Goal: Task Accomplishment & Management: Manage account settings

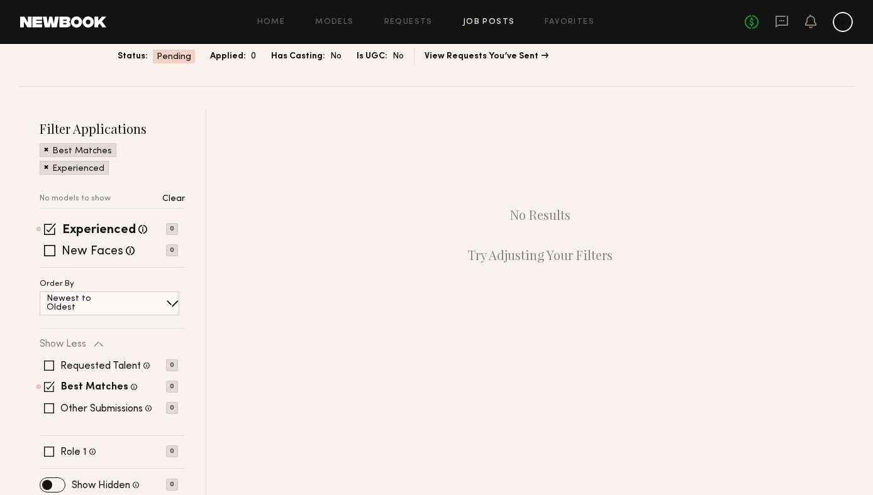
scroll to position [116, 0]
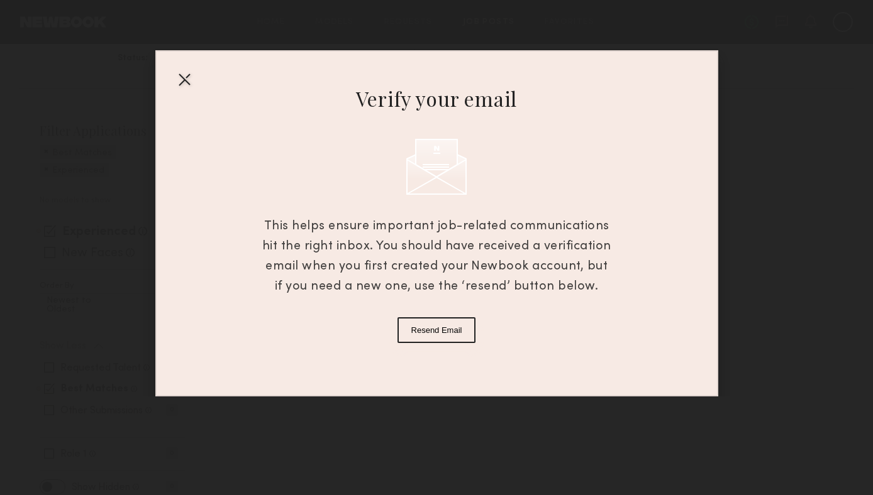
click at [52, 224] on div at bounding box center [436, 247] width 873 height 495
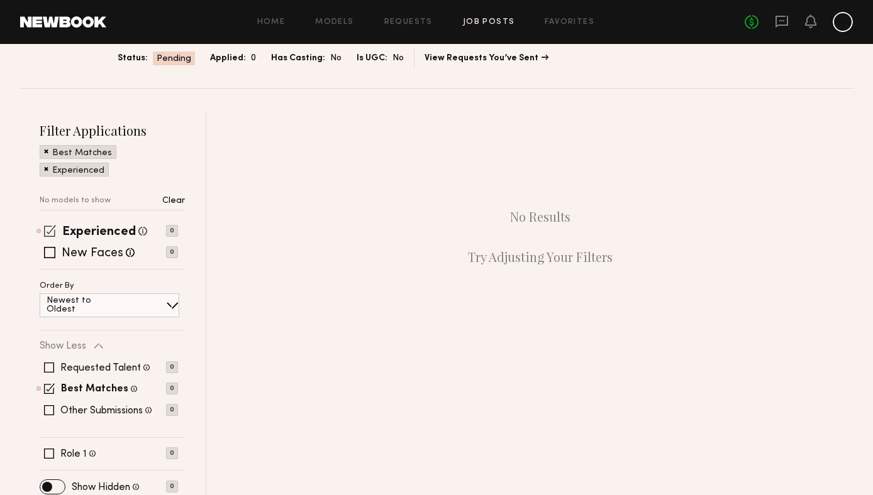
click at [50, 228] on span at bounding box center [50, 231] width 12 height 12
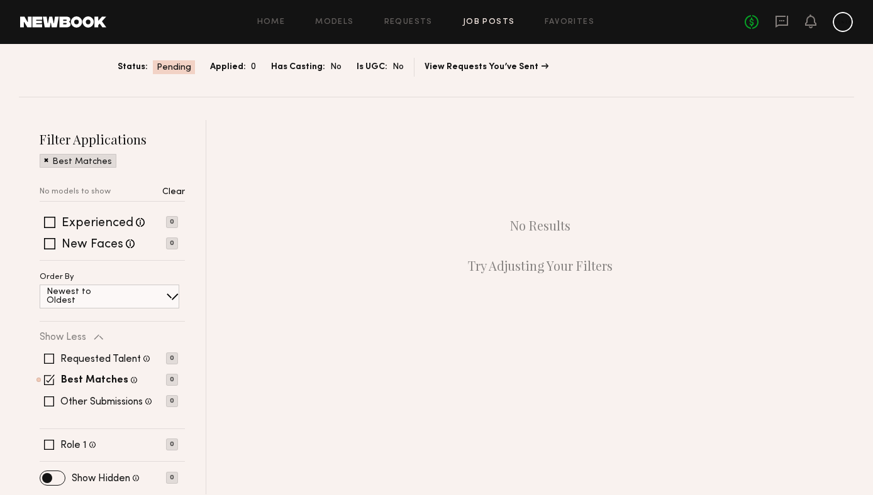
scroll to position [0, 0]
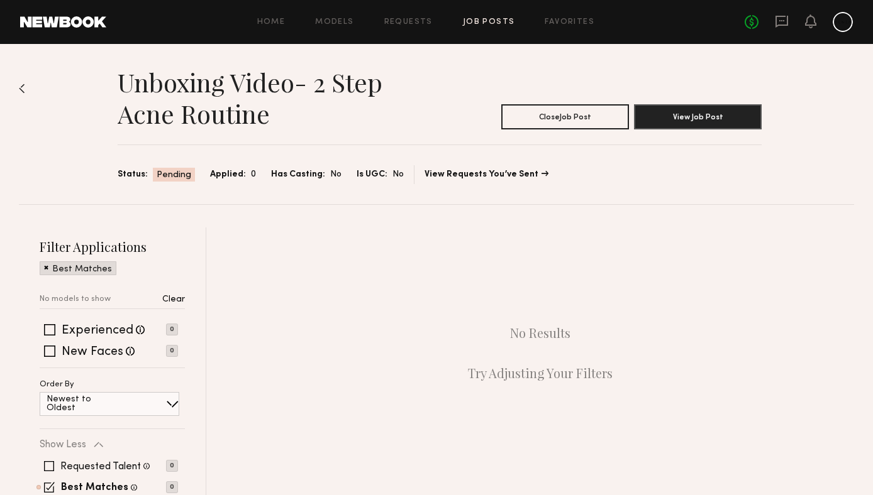
click at [167, 177] on span "Pending" at bounding box center [174, 175] width 35 height 13
click at [134, 175] on span "Status:" at bounding box center [133, 175] width 30 height 14
click at [21, 80] on div "Unboxing Video- 2 step acne routine Close Job Post View Job Post Status: Pendin…" at bounding box center [436, 124] width 835 height 160
click at [849, 26] on div at bounding box center [842, 22] width 20 height 20
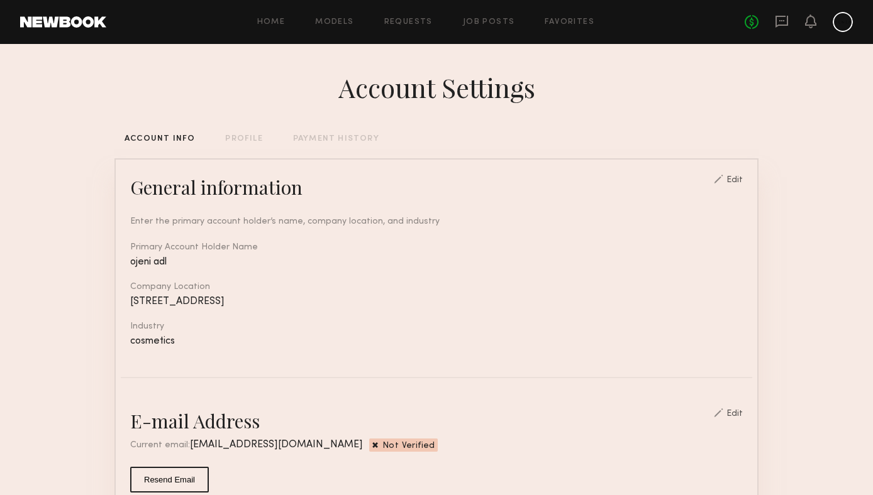
click at [241, 140] on div "PROFILE" at bounding box center [243, 139] width 37 height 8
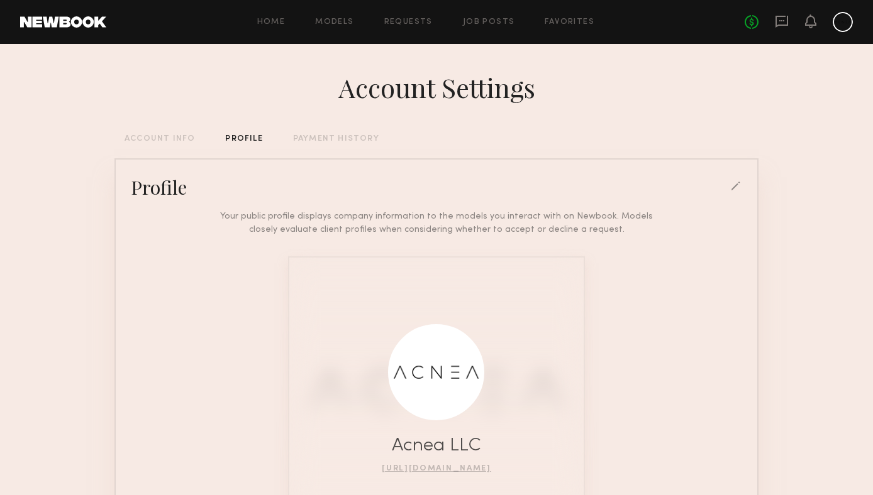
click at [407, 30] on div "Home Models Requests Job Posts Favorites Sign Out No fees up to $5,000" at bounding box center [479, 22] width 746 height 20
click at [405, 23] on link "Requests" at bounding box center [408, 22] width 48 height 8
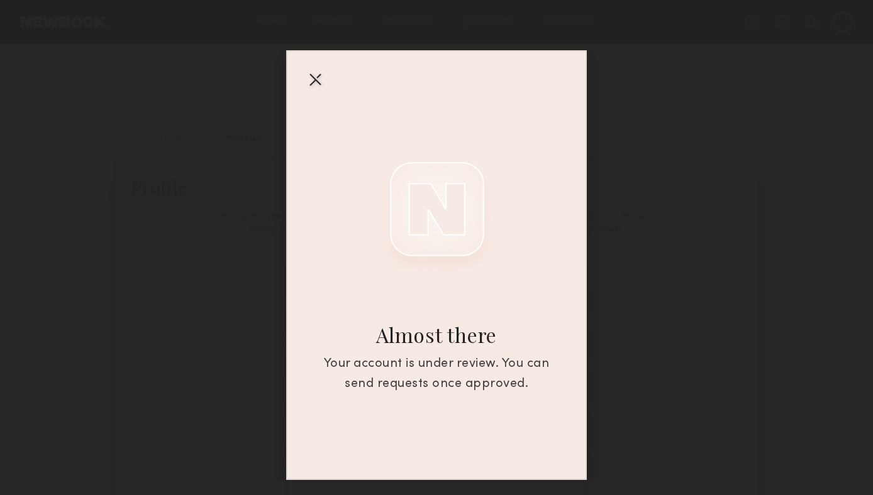
click at [314, 78] on div at bounding box center [315, 79] width 20 height 20
